Goal: Information Seeking & Learning: Get advice/opinions

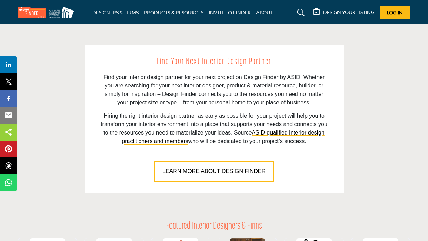
scroll to position [527, 0]
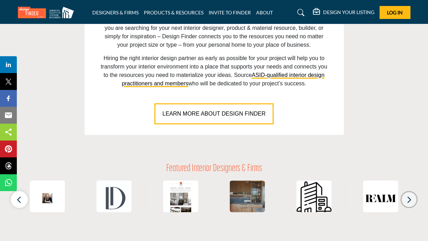
click at [412, 201] on icon "button" at bounding box center [410, 199] width 6 height 9
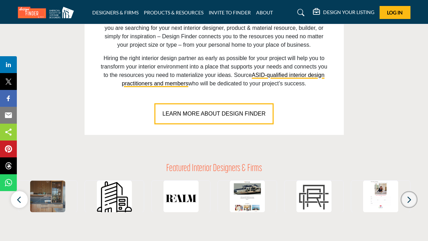
click at [410, 201] on icon "button" at bounding box center [410, 199] width 6 height 9
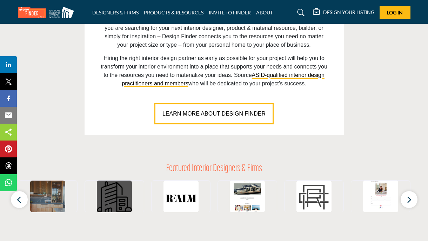
click at [120, 187] on img at bounding box center [114, 198] width 35 height 35
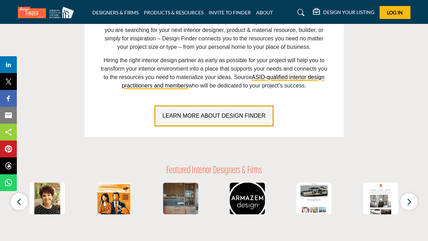
click at [185, 109] on button "LEARN MORE ABOUT DESIGN FINDER" at bounding box center [214, 115] width 119 height 21
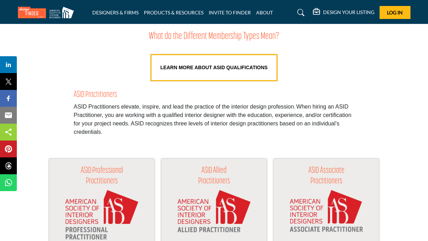
scroll to position [667, 0]
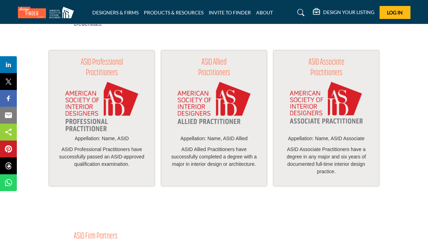
click at [84, 89] on img at bounding box center [101, 107] width 73 height 50
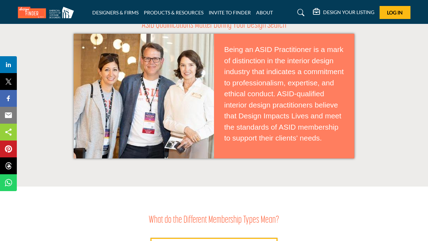
scroll to position [281, 0]
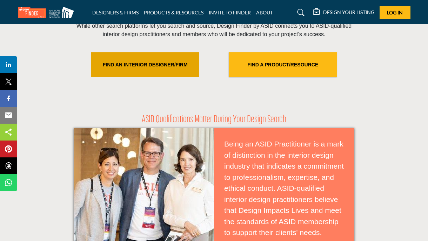
click at [156, 57] on link "FIND AN INTERIOR DESIGNER/FIRM" at bounding box center [145, 64] width 108 height 25
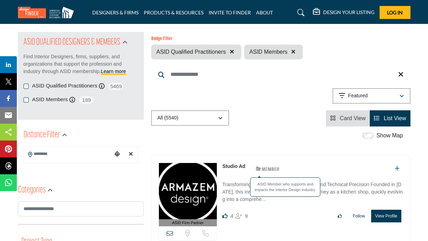
scroll to position [105, 0]
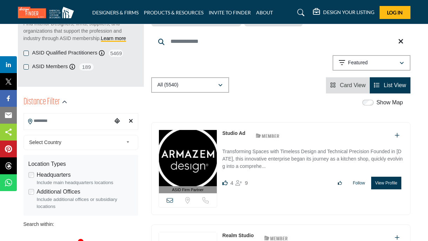
click at [70, 121] on input "Search Location" at bounding box center [68, 121] width 89 height 14
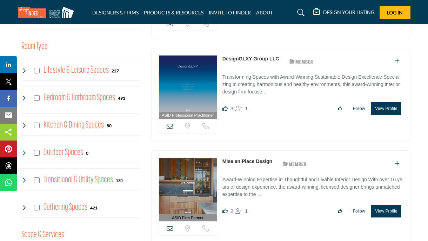
scroll to position [421, 0]
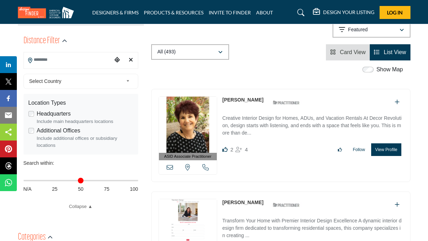
scroll to position [176, 0]
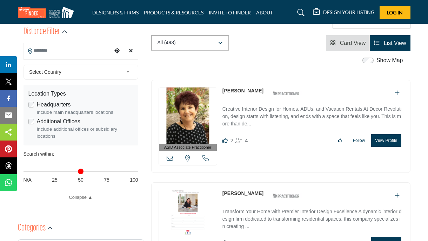
click at [184, 104] on img at bounding box center [188, 115] width 58 height 56
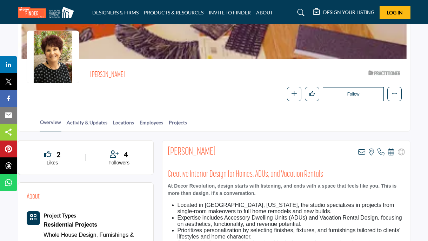
scroll to position [70, 0]
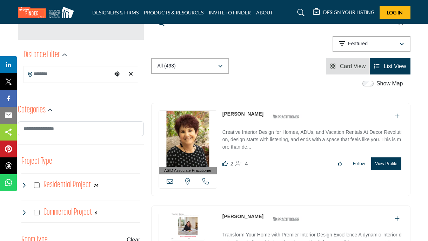
scroll to position [140, 0]
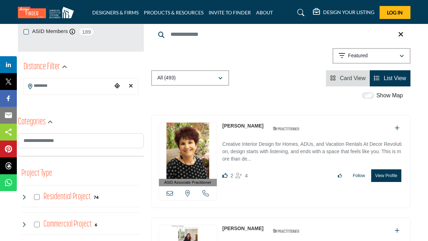
drag, startPoint x: 63, startPoint y: 90, endPoint x: 59, endPoint y: 86, distance: 5.7
click at [60, 87] on input "Search Location" at bounding box center [68, 86] width 89 height 14
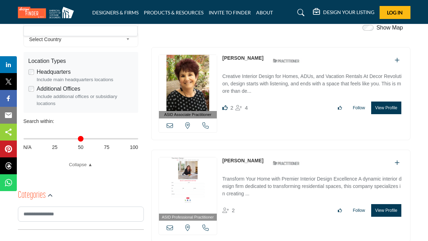
scroll to position [211, 0]
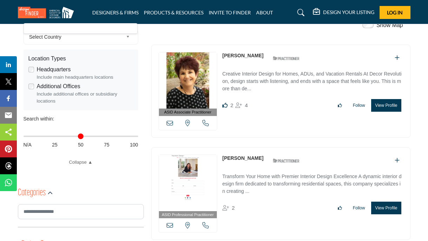
click at [184, 166] on img at bounding box center [188, 183] width 58 height 56
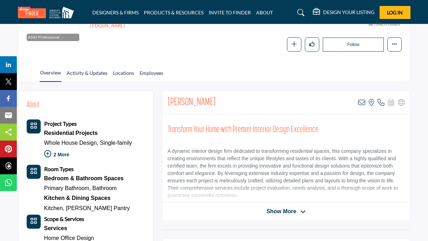
scroll to position [140, 0]
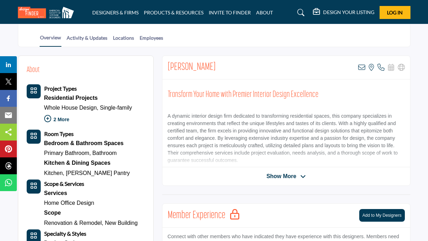
click at [276, 178] on span "Show More" at bounding box center [282, 176] width 30 height 8
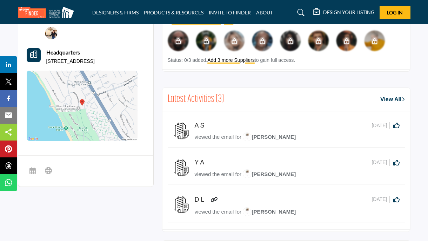
scroll to position [457, 0]
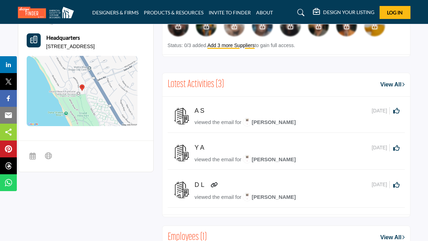
click at [224, 122] on span "viewed the email for" at bounding box center [218, 122] width 47 height 6
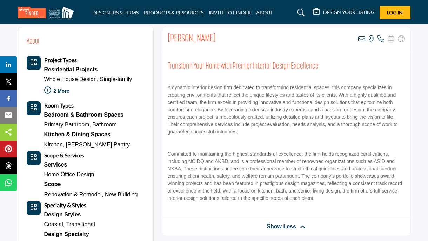
scroll to position [176, 0]
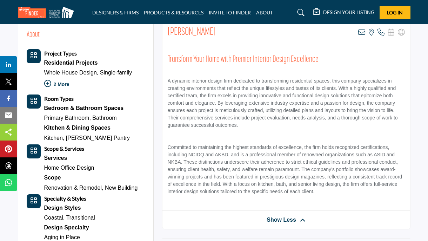
click at [72, 116] on link "Primary Bathroom," at bounding box center [67, 118] width 47 height 6
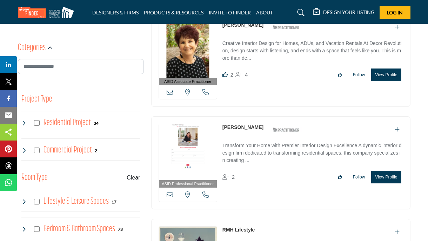
scroll to position [211, 0]
